Goal: Use online tool/utility: Utilize a website feature to perform a specific function

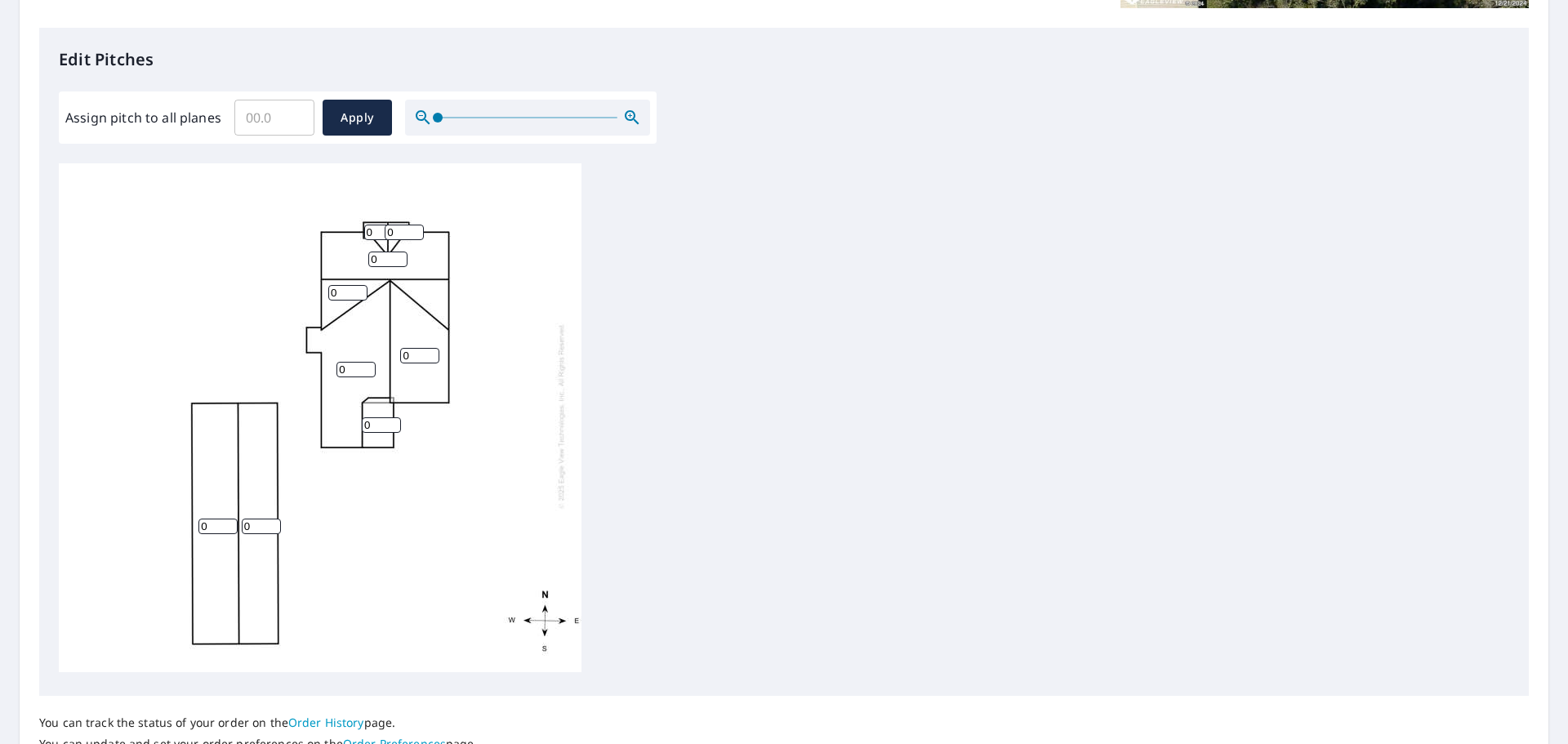
scroll to position [414, 0]
click at [219, 515] on input "0" at bounding box center [218, 523] width 39 height 15
type input "6"
click at [253, 515] on input "0" at bounding box center [261, 523] width 39 height 15
type input "6"
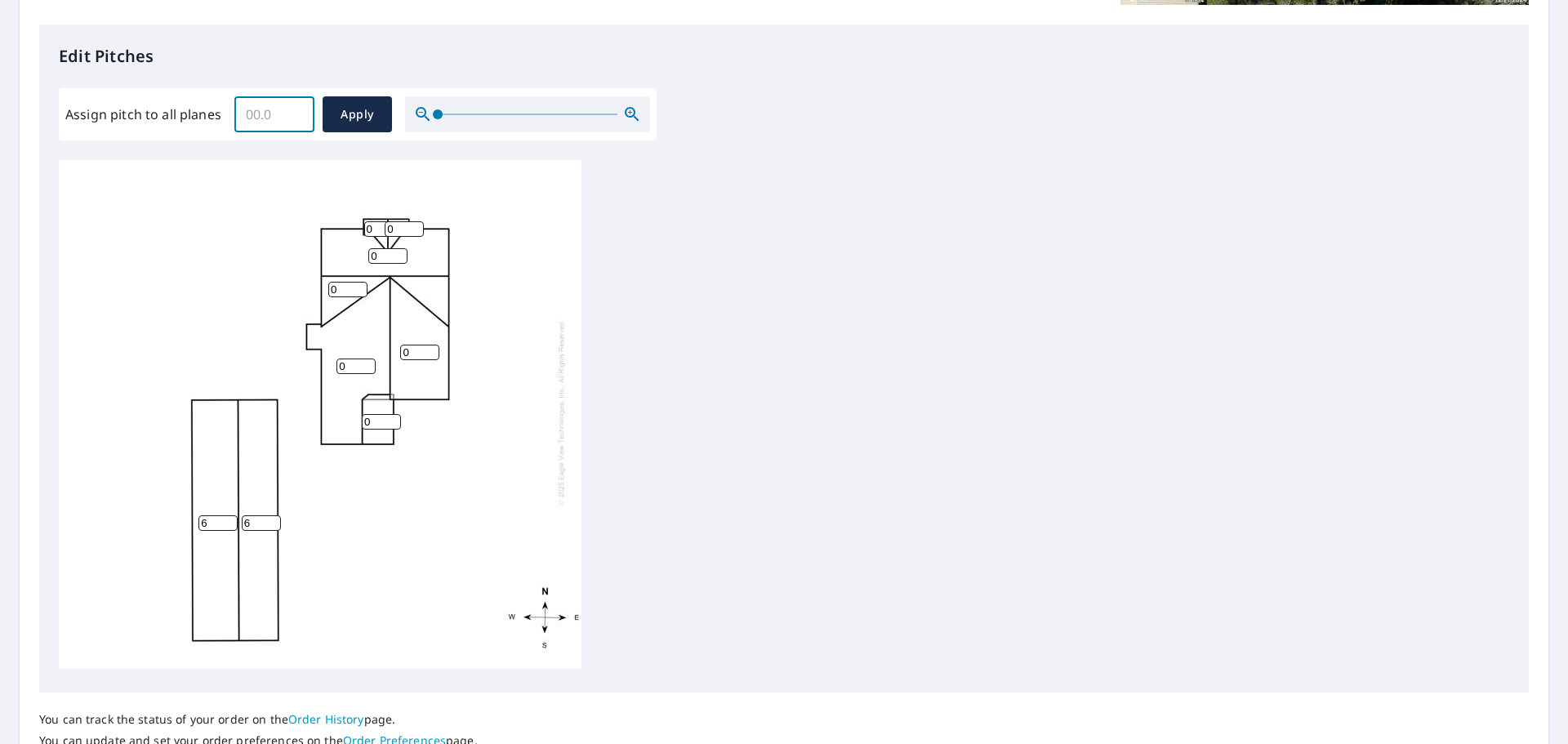
click at [283, 113] on input "Assign pitch to all planes" at bounding box center [274, 114] width 80 height 46
type input "6"
click at [355, 115] on span "Apply" at bounding box center [357, 114] width 44 height 21
type input "6"
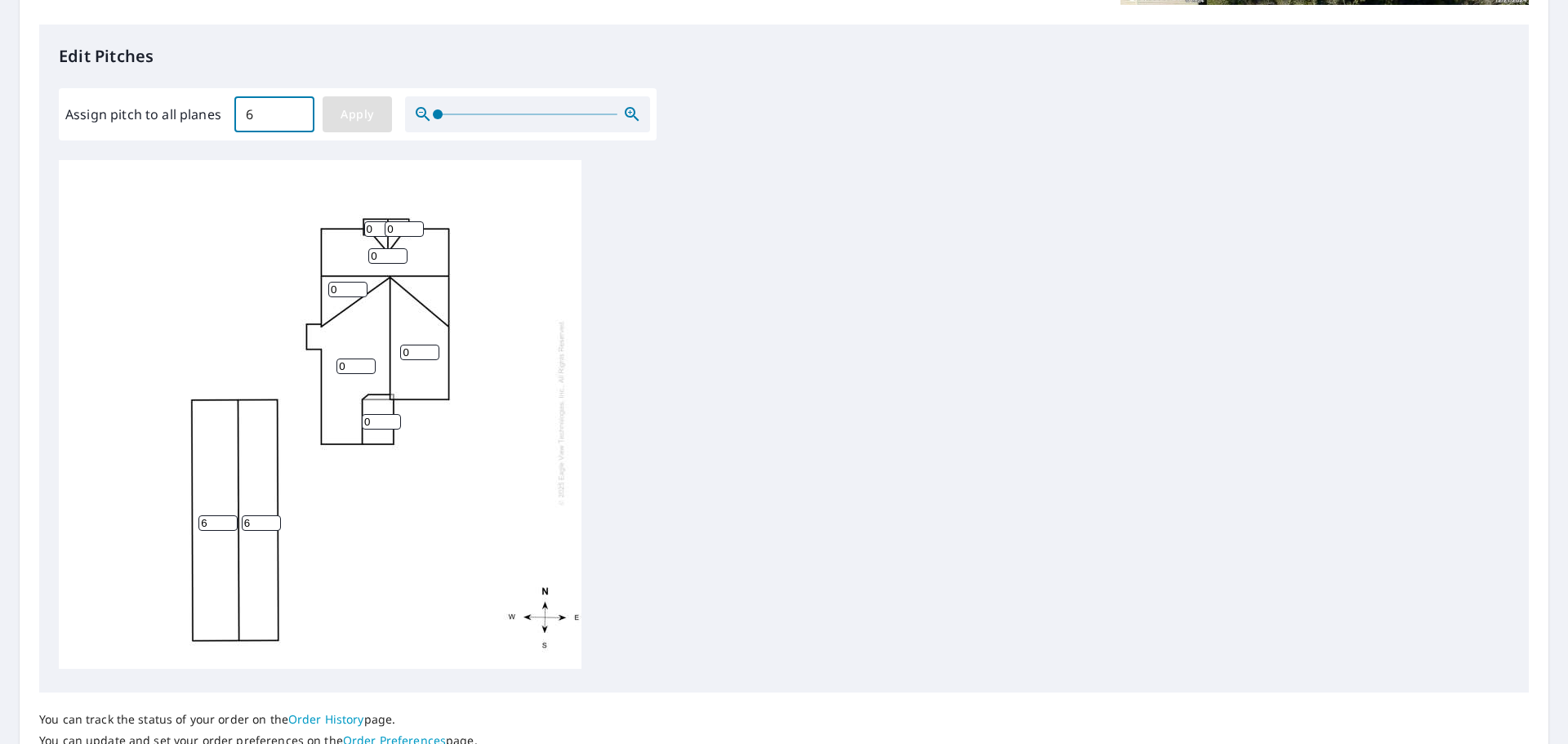
type input "6"
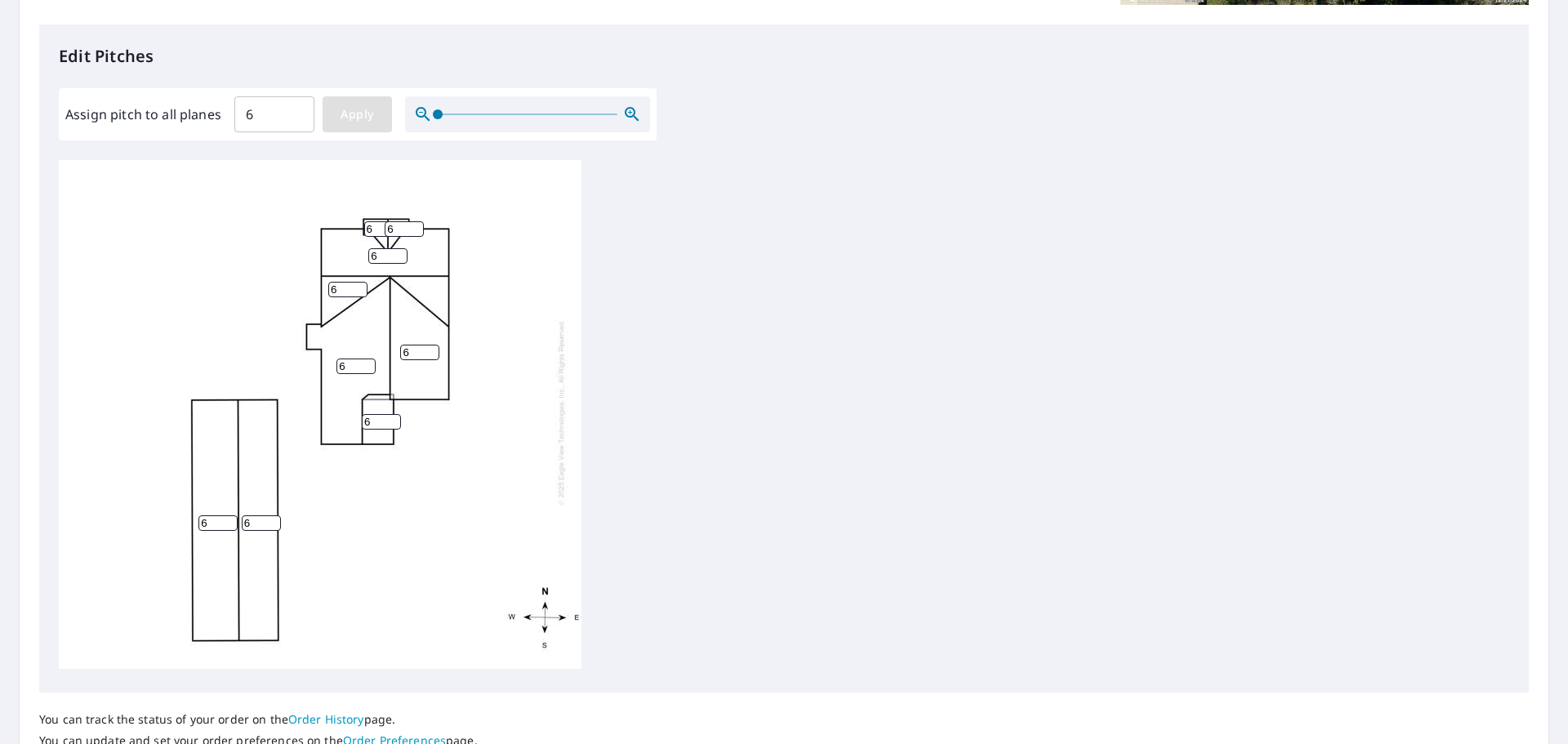
scroll to position [549, 0]
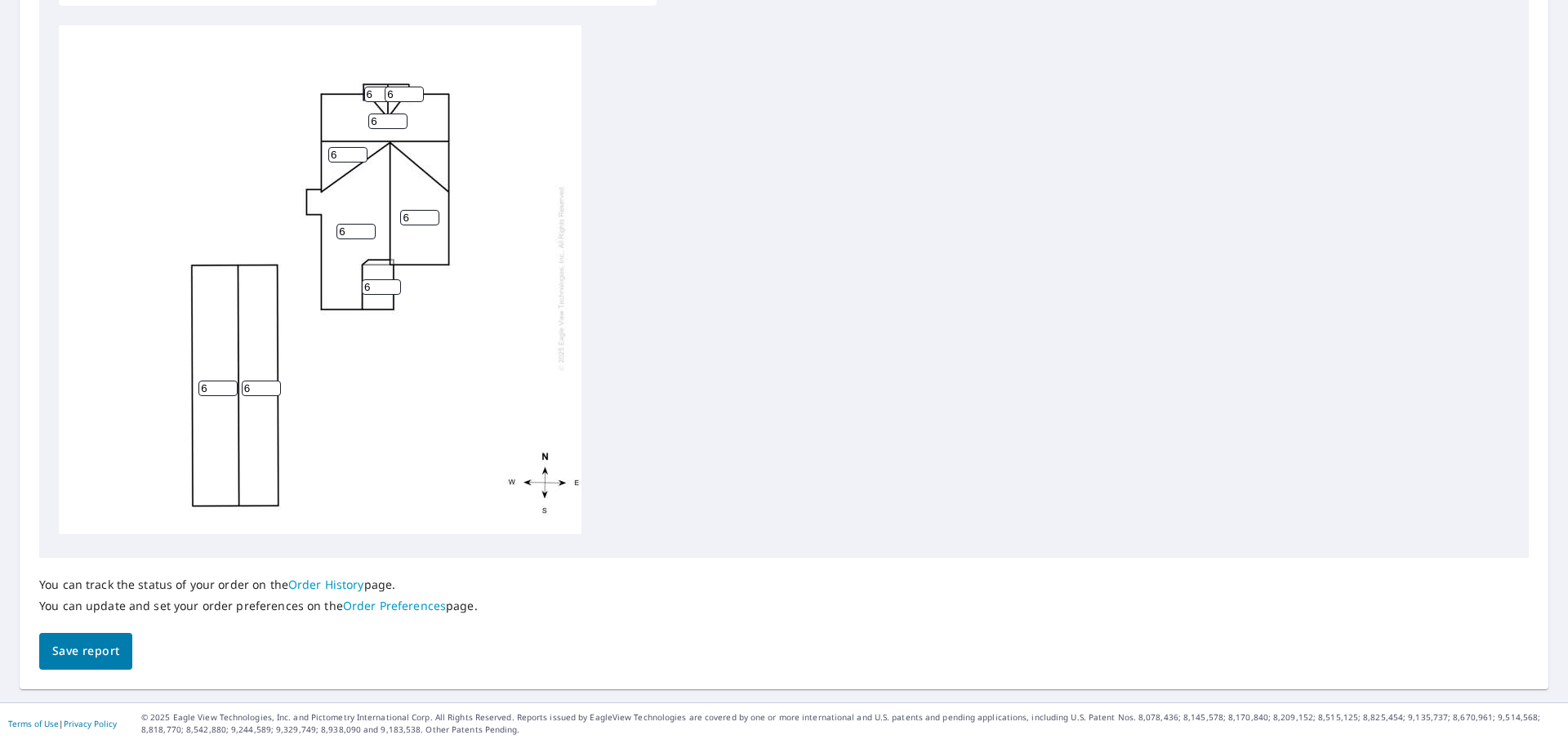
click at [84, 655] on span "Save report" at bounding box center [85, 652] width 67 height 21
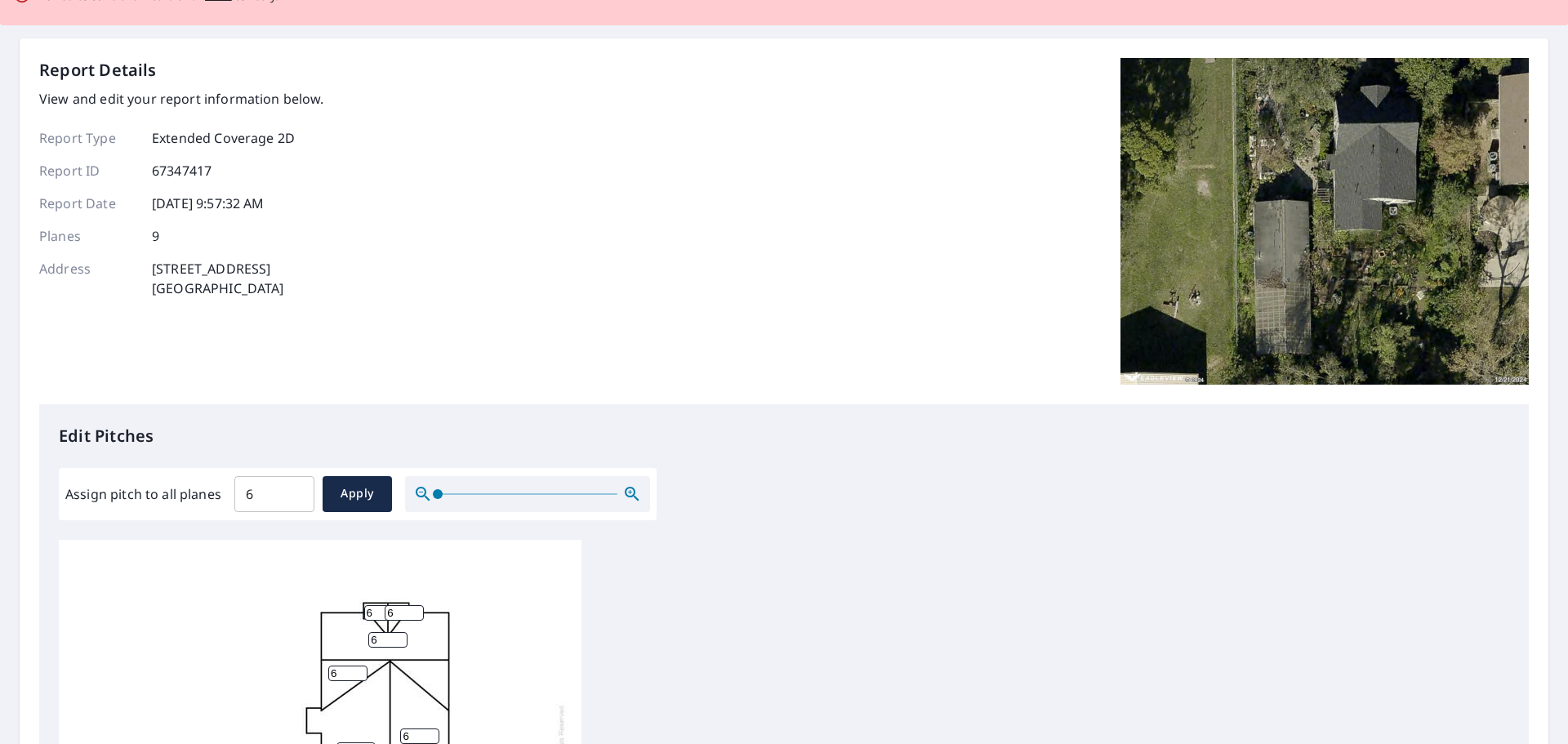
scroll to position [0, 0]
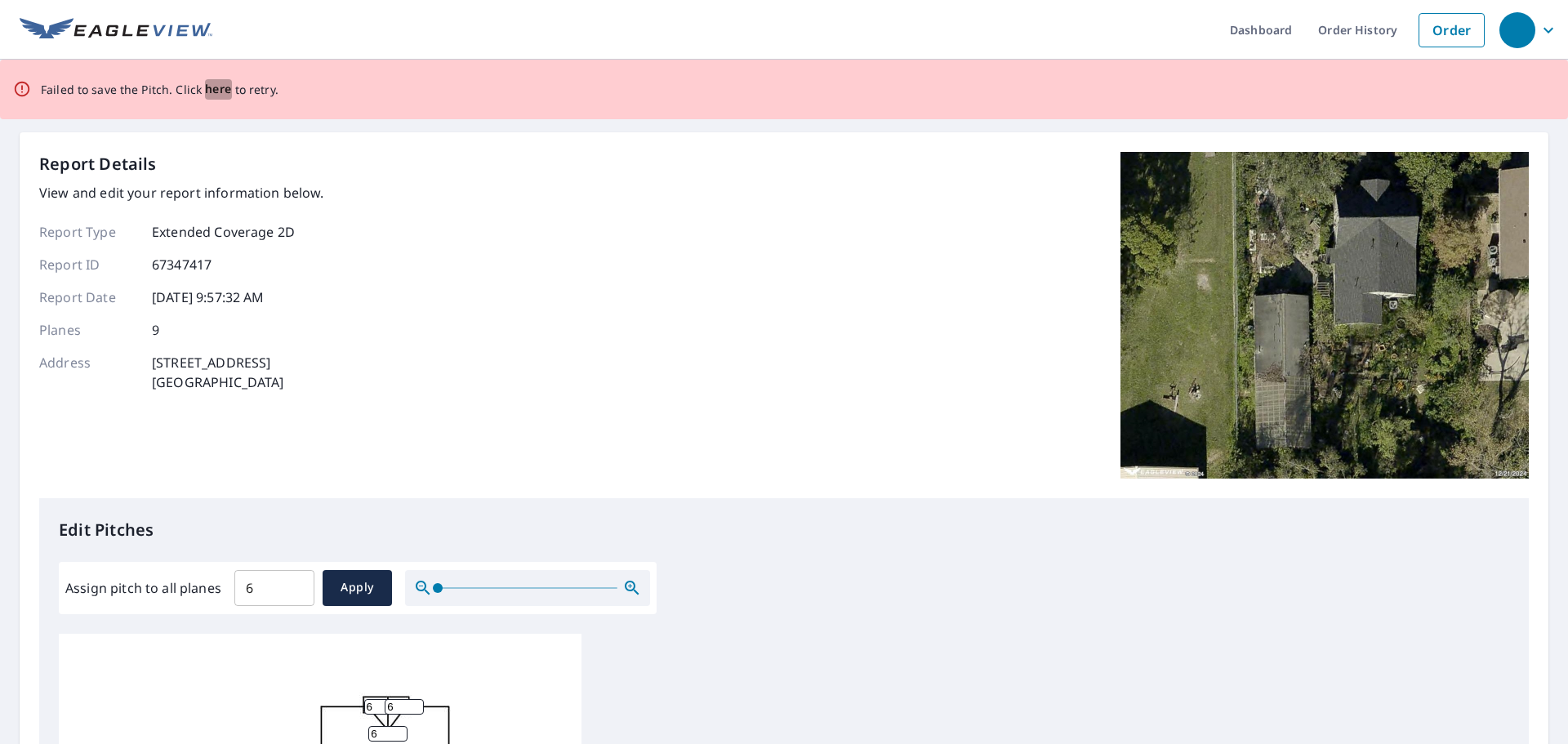
click at [213, 85] on span "here" at bounding box center [219, 90] width 27 height 21
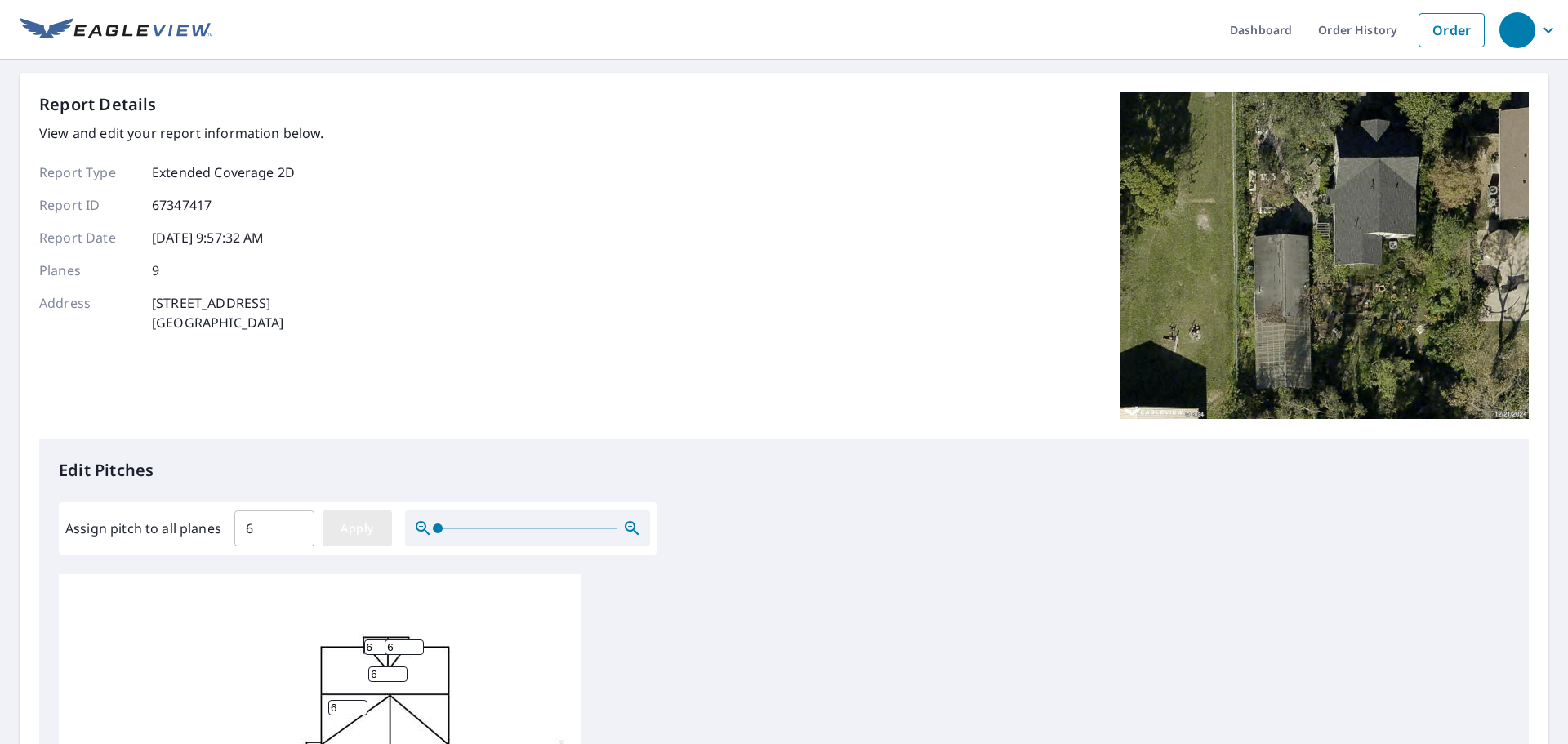
click at [368, 522] on span "Apply" at bounding box center [357, 529] width 44 height 21
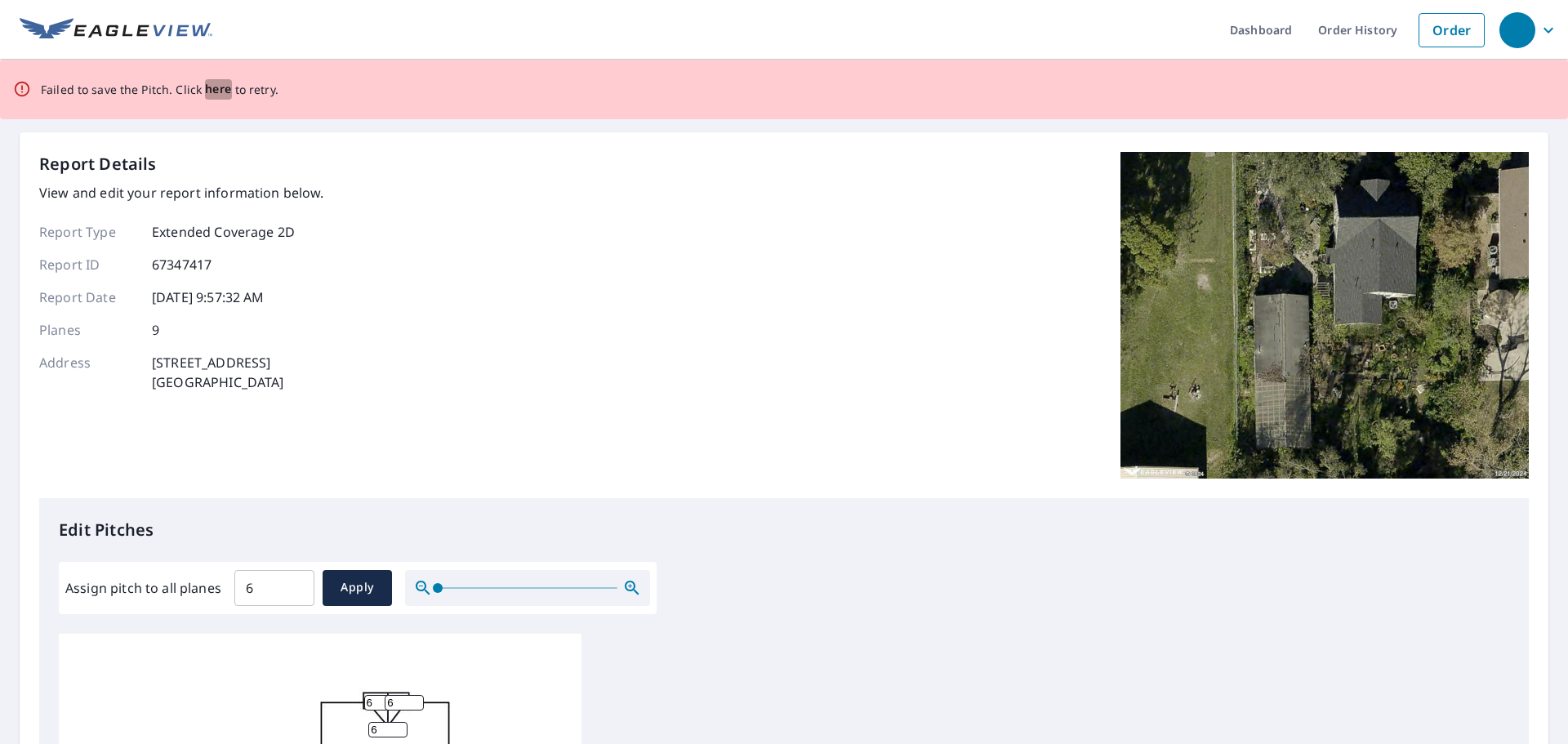
click at [216, 90] on span "here" at bounding box center [219, 90] width 27 height 21
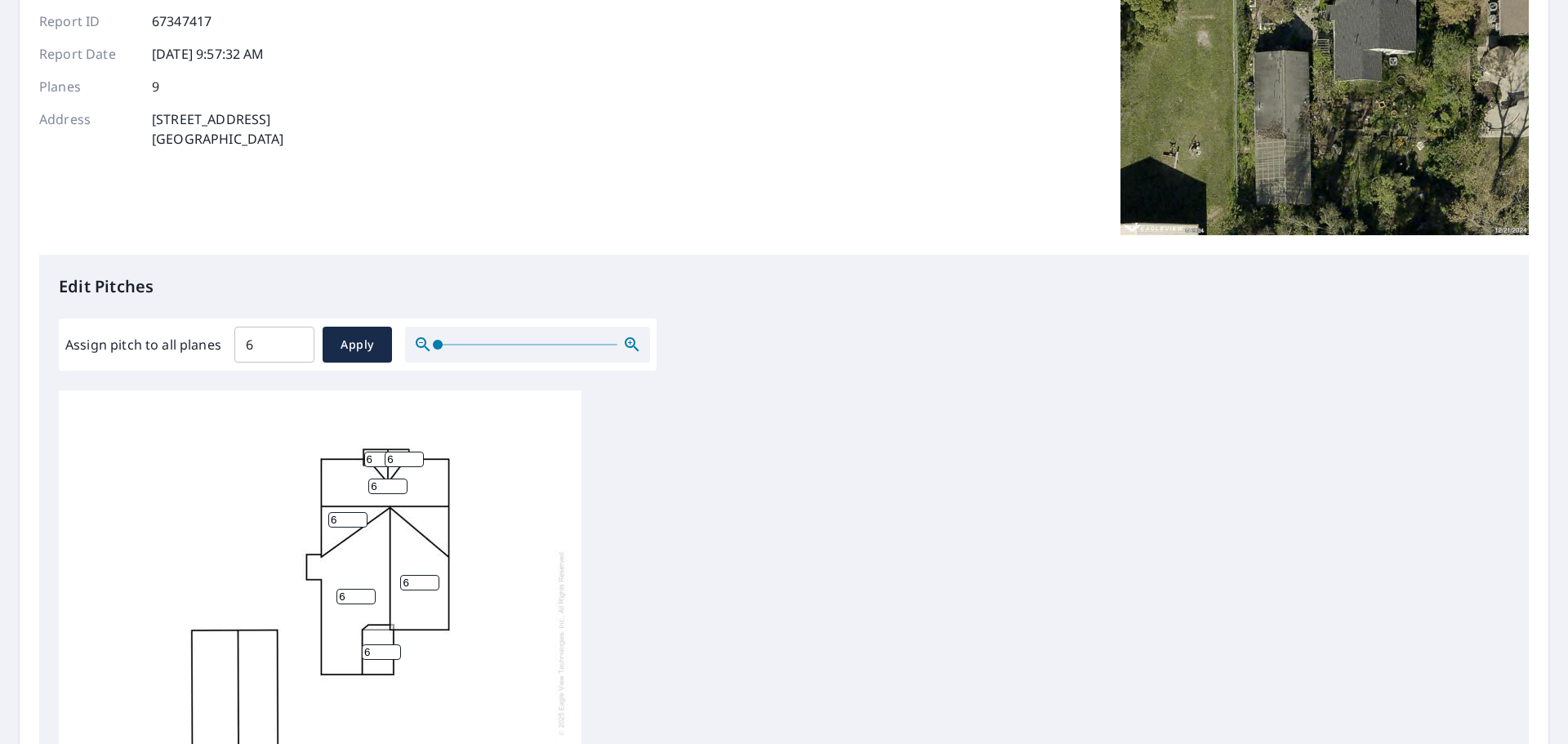
scroll to position [185, 0]
click at [362, 341] on span "Apply" at bounding box center [357, 344] width 44 height 21
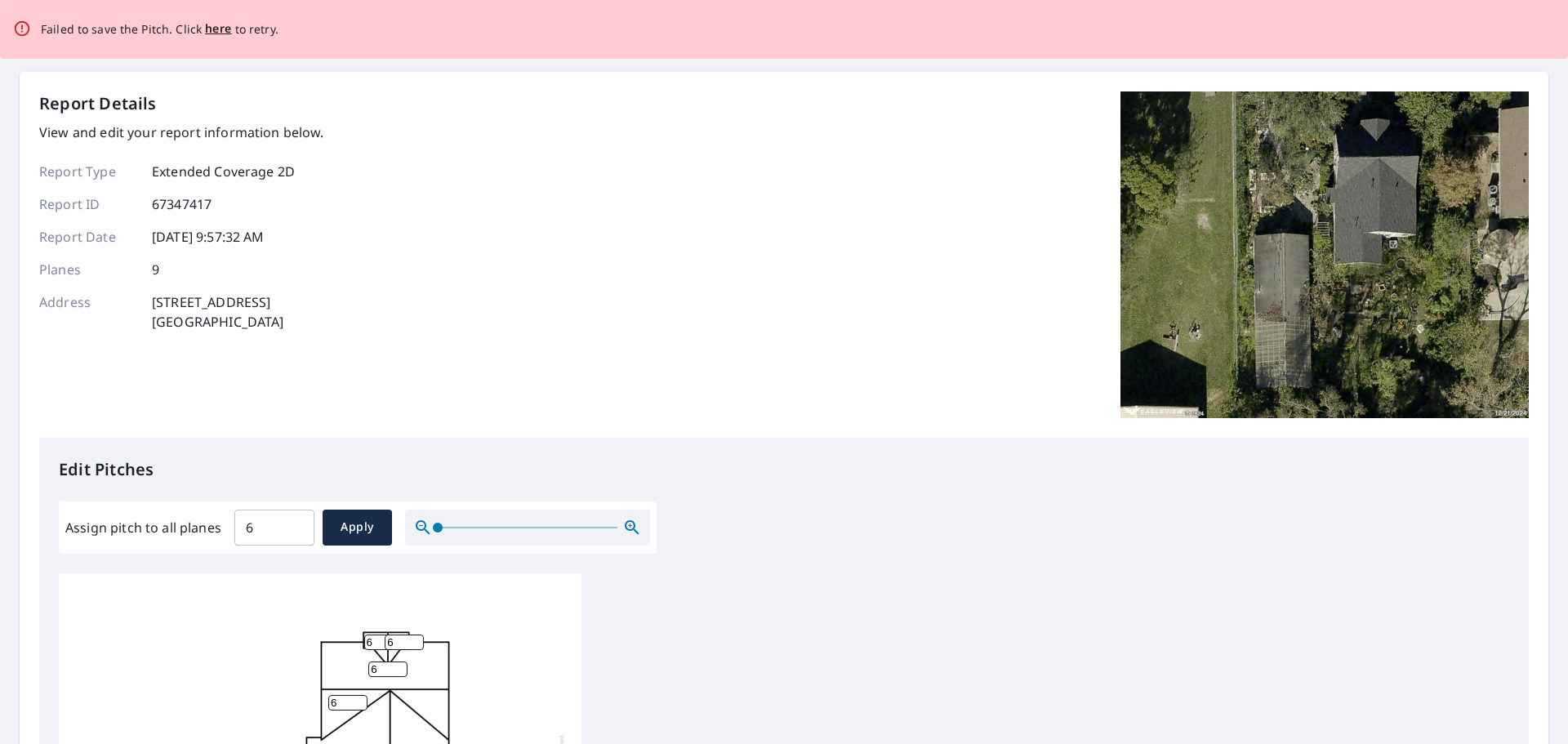
scroll to position [0, 0]
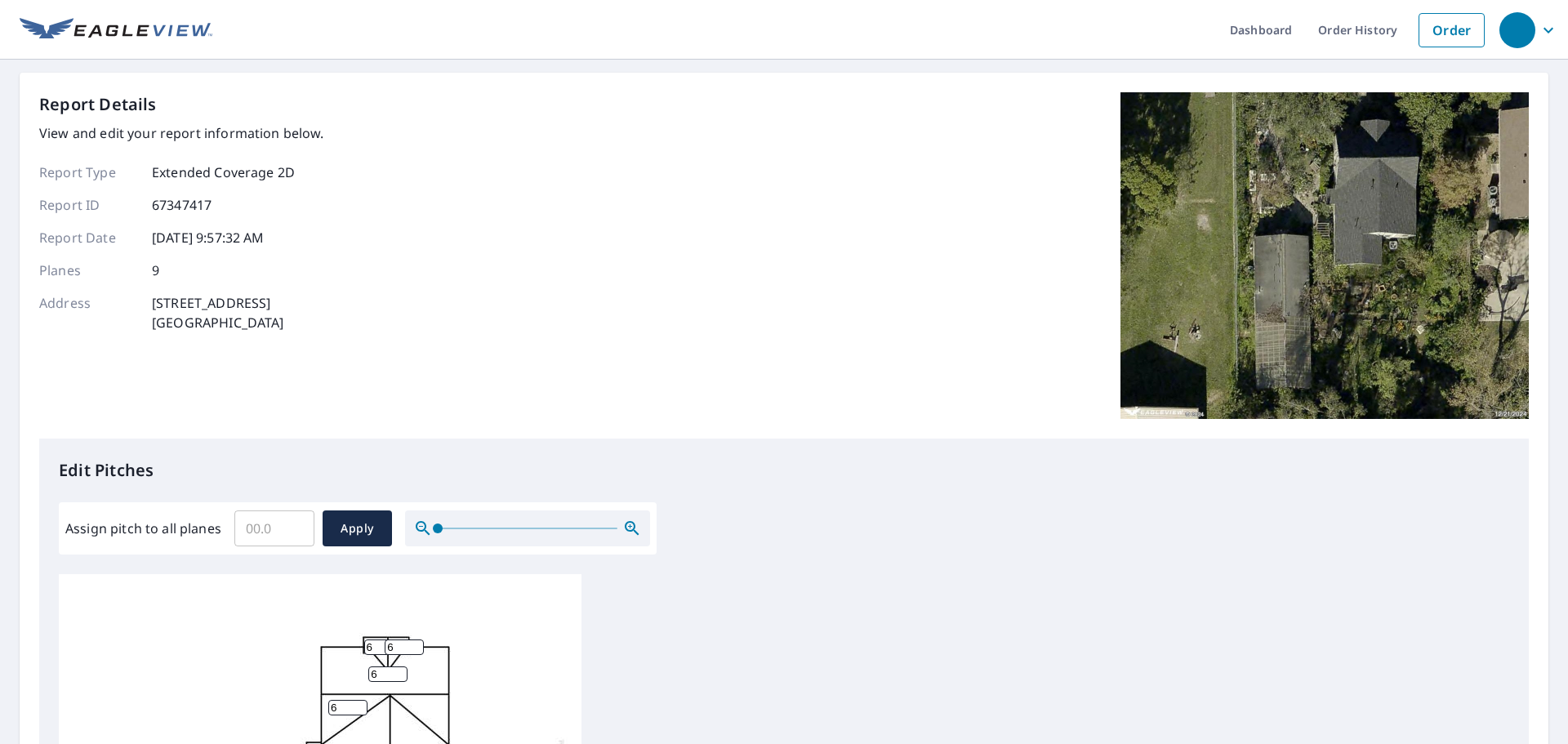
click at [284, 518] on input "Assign pitch to all planes" at bounding box center [274, 529] width 80 height 46
type input "6"
click at [361, 530] on span "Apply" at bounding box center [357, 529] width 44 height 21
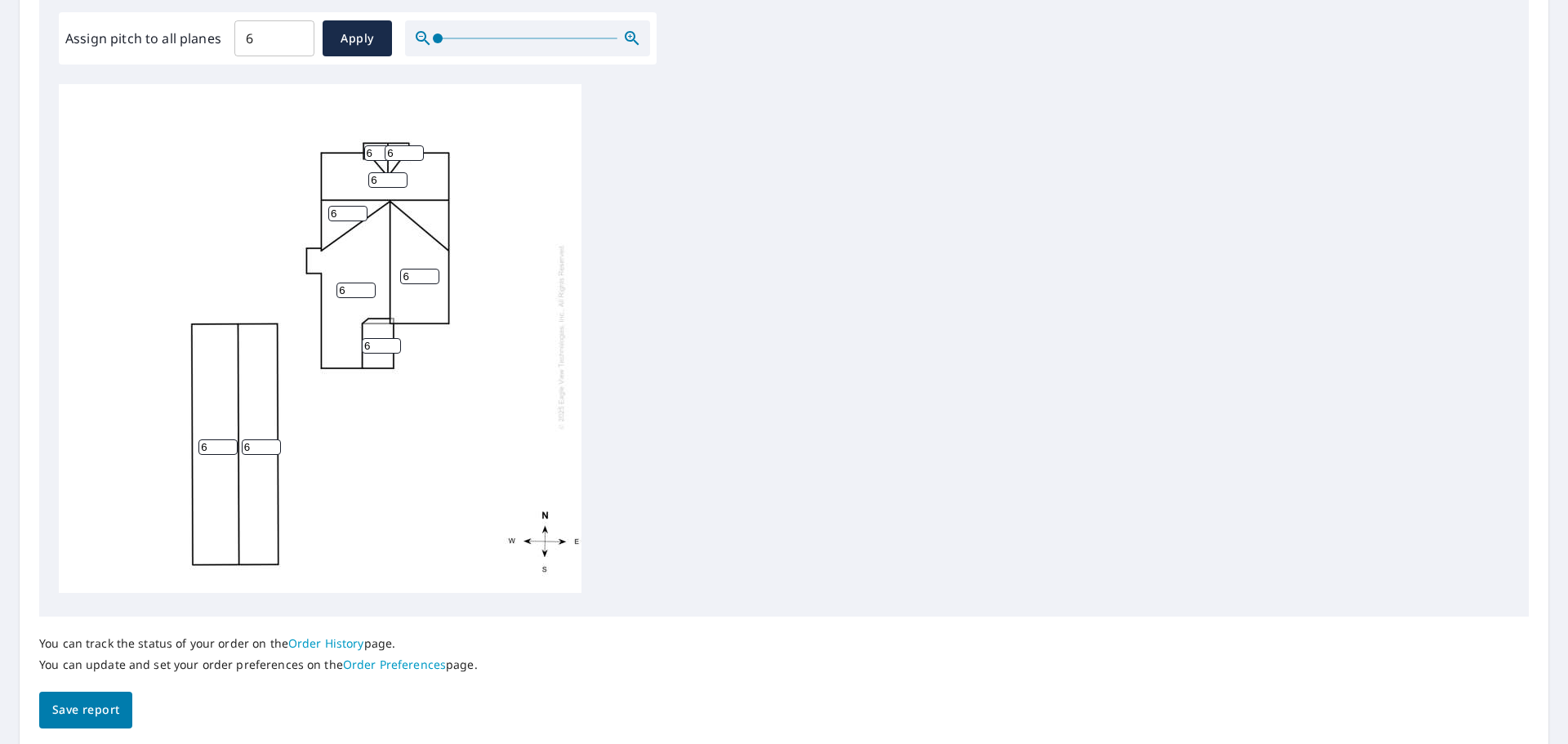
scroll to position [494, 0]
click at [88, 708] on span "Save report" at bounding box center [85, 707] width 67 height 21
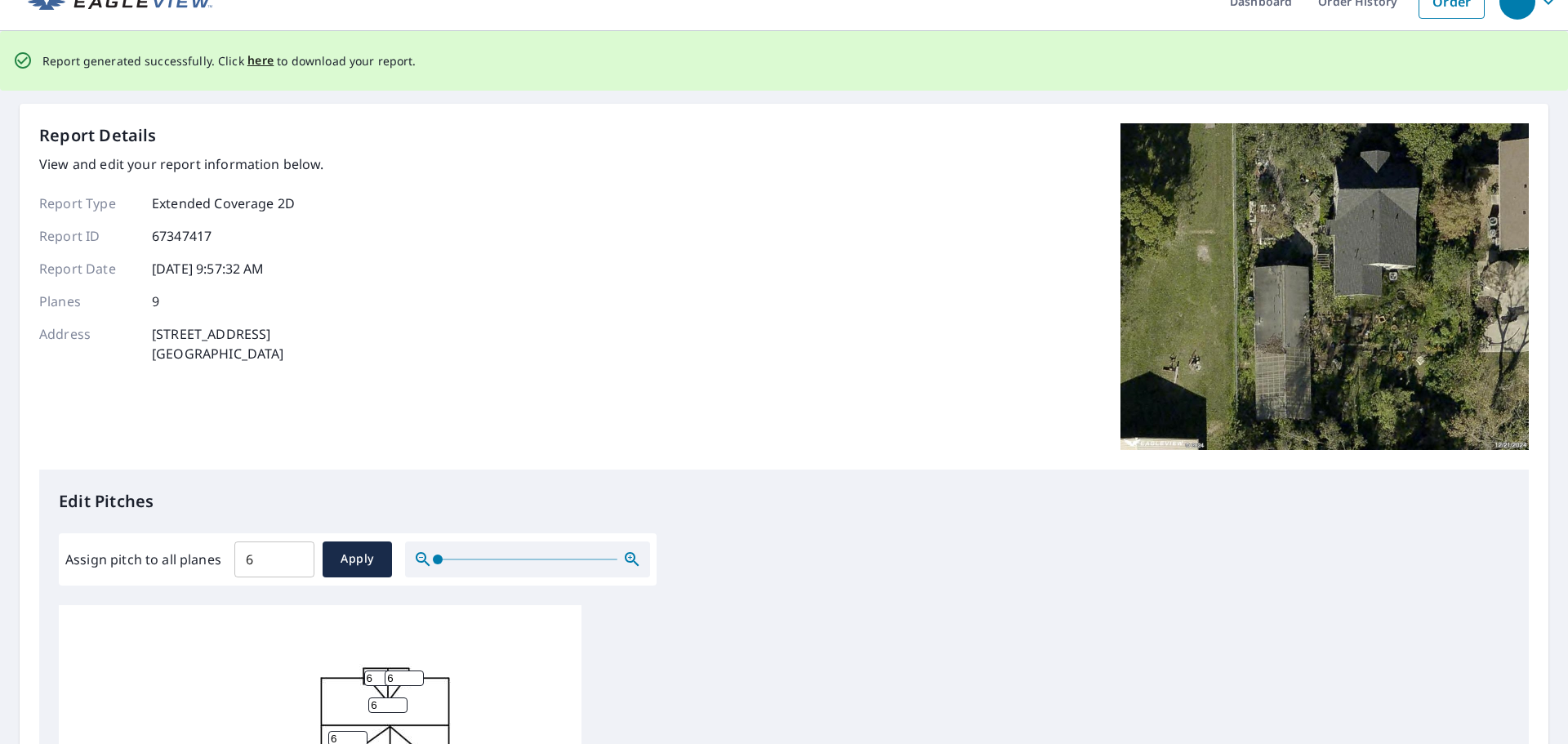
scroll to position [0, 0]
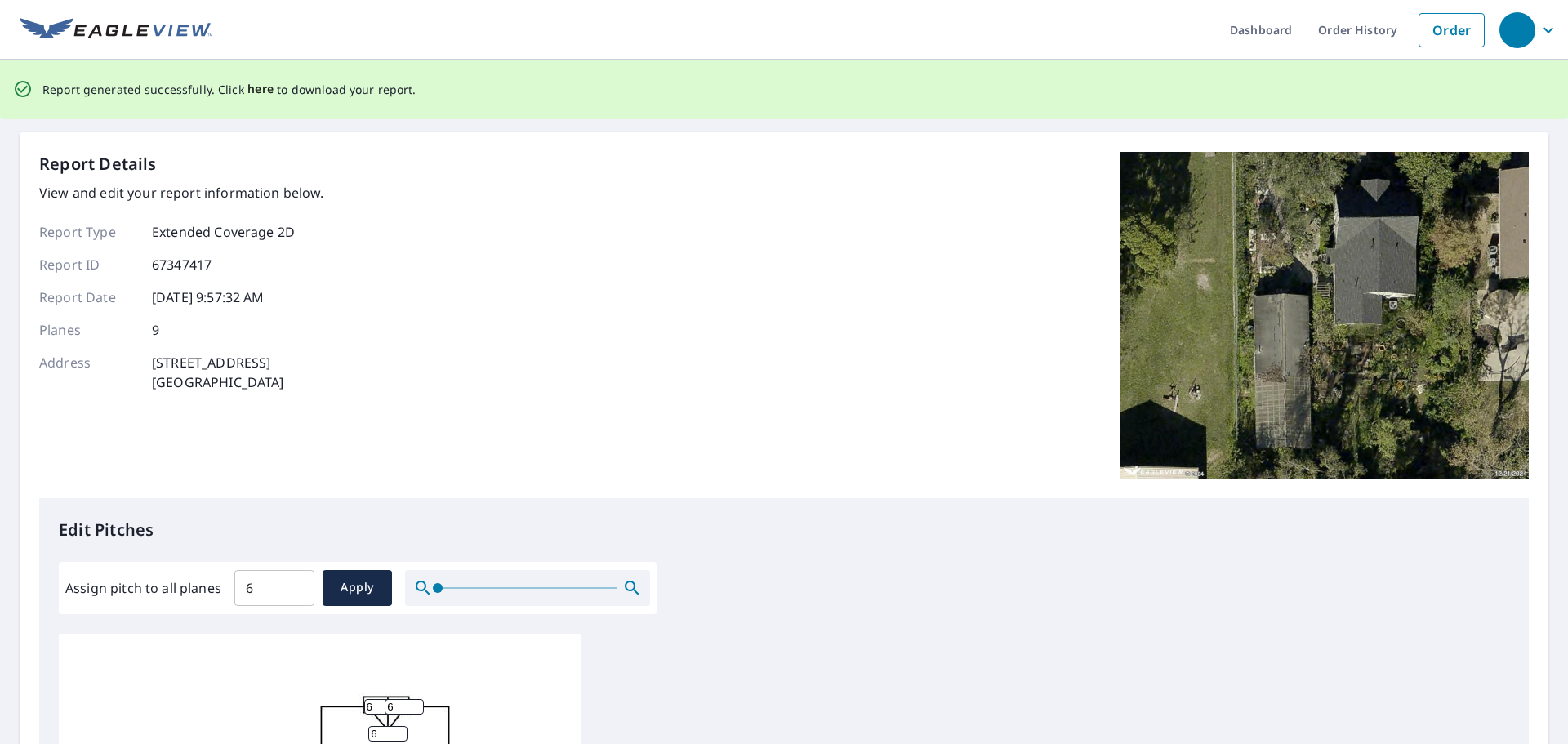
click at [259, 87] on span "here" at bounding box center [261, 90] width 27 height 21
